Goal: Task Accomplishment & Management: Manage account settings

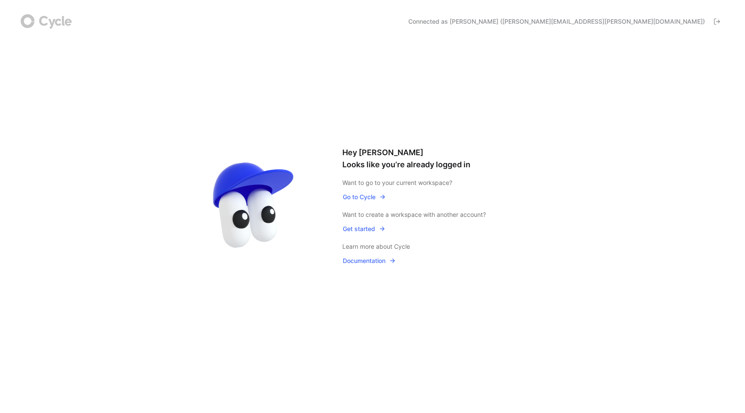
click at [365, 197] on span "Go to Cycle" at bounding box center [364, 197] width 43 height 10
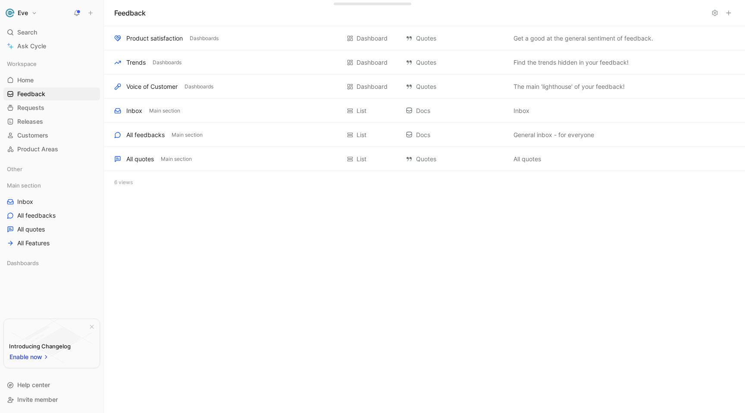
click at [32, 11] on button "Eve" at bounding box center [21, 13] width 36 height 12
click at [44, 55] on div "Account settings" at bounding box center [59, 56] width 106 height 14
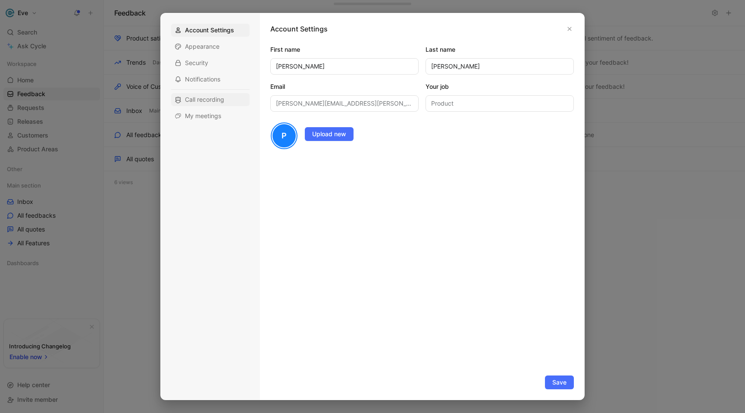
click at [202, 102] on span "Call recording" at bounding box center [204, 99] width 39 height 9
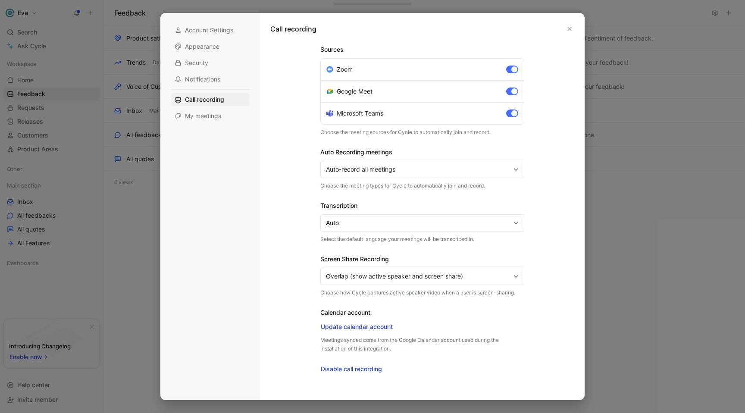
click at [404, 171] on span "Auto-record all meetings" at bounding box center [418, 169] width 185 height 10
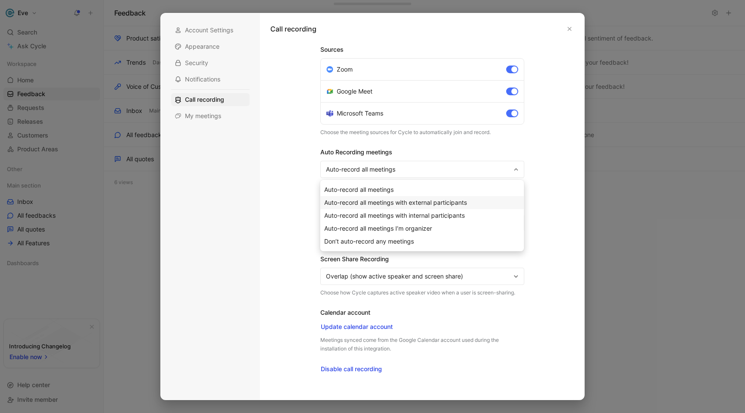
click at [389, 204] on span "Auto-record all meetings with external participants" at bounding box center [395, 202] width 143 height 7
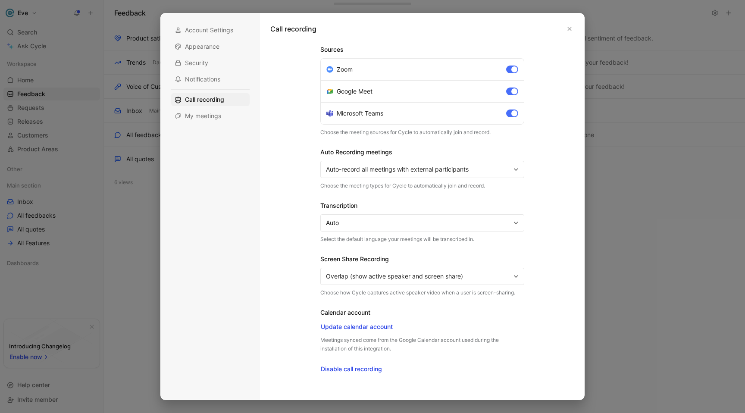
click at [316, 189] on div "Sources Zoom Google Meet Microsoft Teams Choose the meeting sources for Cycle t…" at bounding box center [422, 216] width 312 height 345
click at [567, 30] on icon "button" at bounding box center [569, 28] width 5 height 5
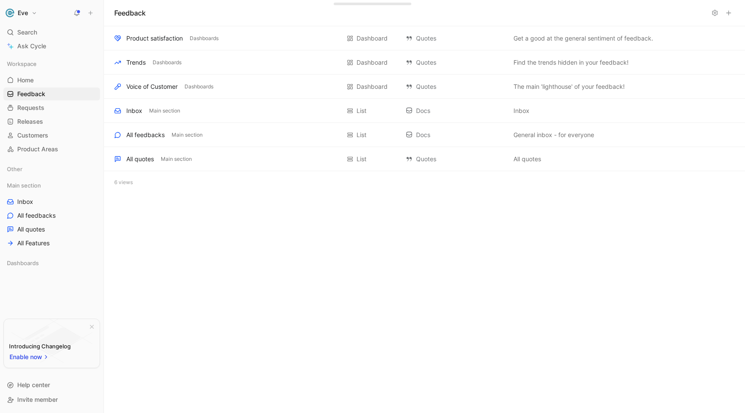
click at [23, 15] on h1 "Eve" at bounding box center [23, 13] width 10 height 8
click at [38, 55] on div "Account settings" at bounding box center [59, 56] width 106 height 14
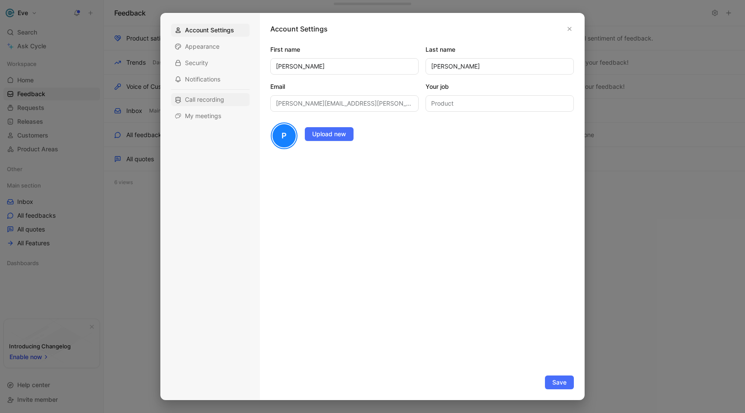
click at [193, 99] on span "Call recording" at bounding box center [204, 99] width 39 height 9
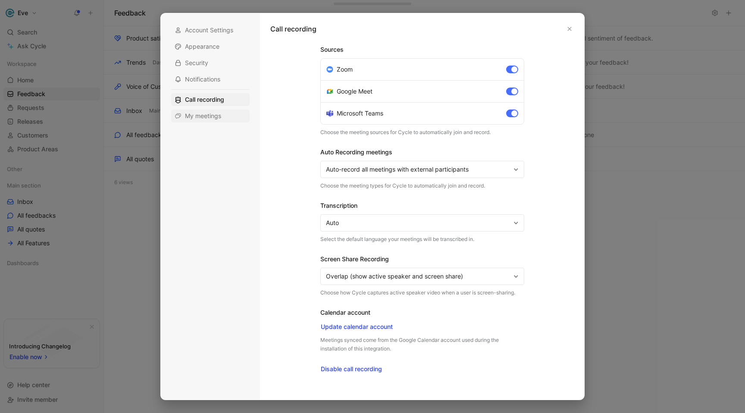
click at [200, 112] on span "My meetings" at bounding box center [203, 116] width 36 height 9
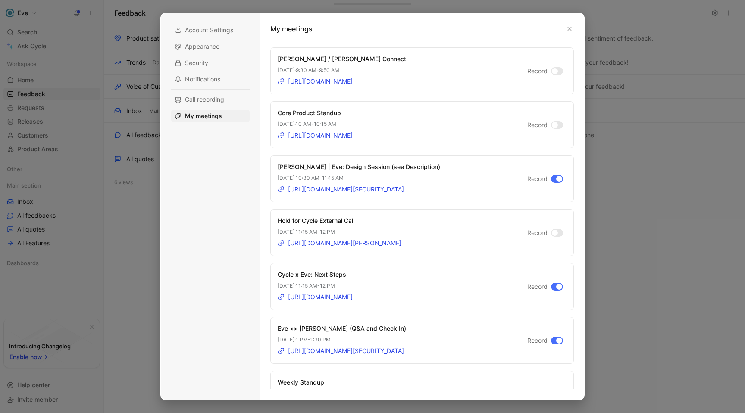
scroll to position [385, 0]
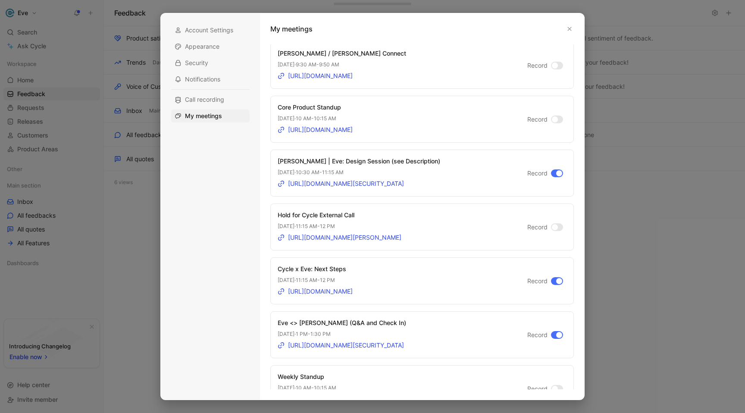
click at [127, 210] on div at bounding box center [372, 206] width 745 height 413
